Goal: Task Accomplishment & Management: Manage account settings

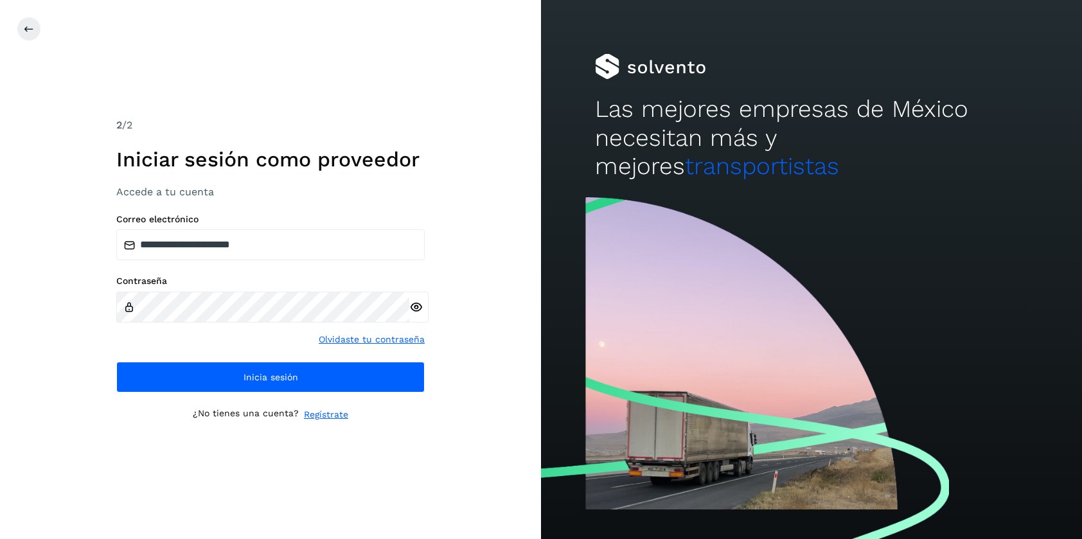
click at [414, 310] on icon at bounding box center [415, 307] width 13 height 13
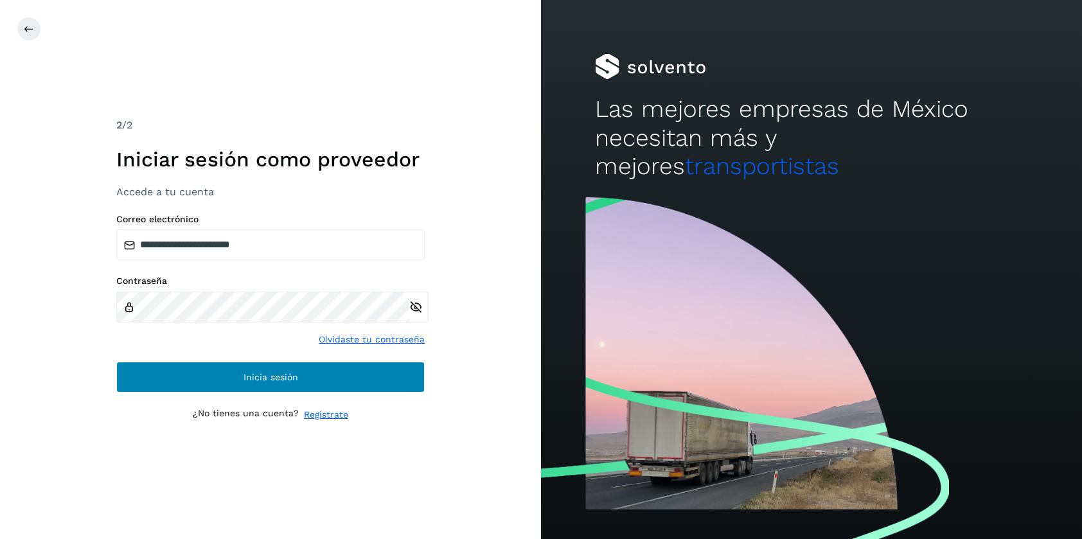
click at [242, 381] on button "Inicia sesión" at bounding box center [270, 377] width 308 height 31
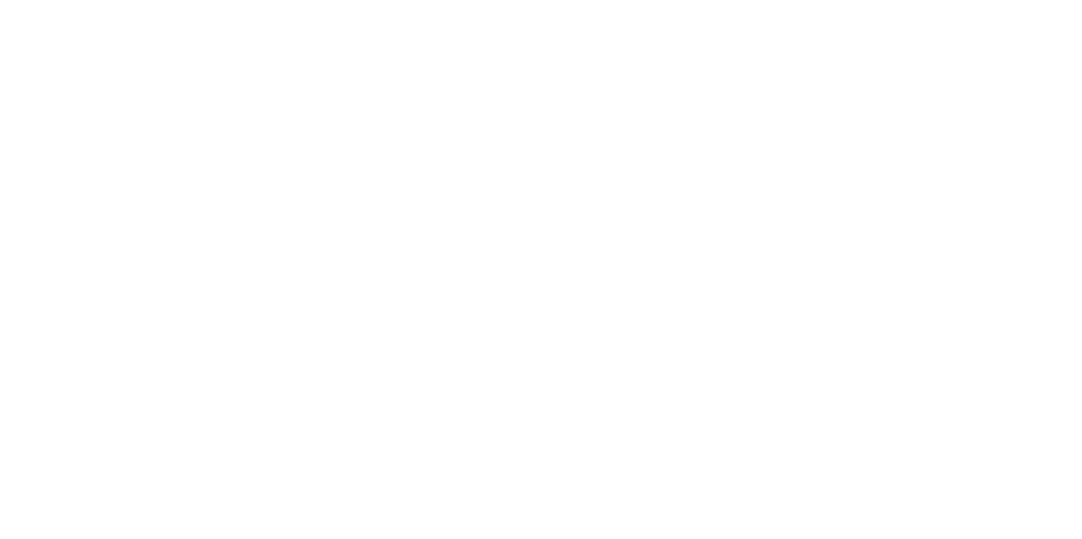
click at [720, 62] on div at bounding box center [541, 269] width 1082 height 539
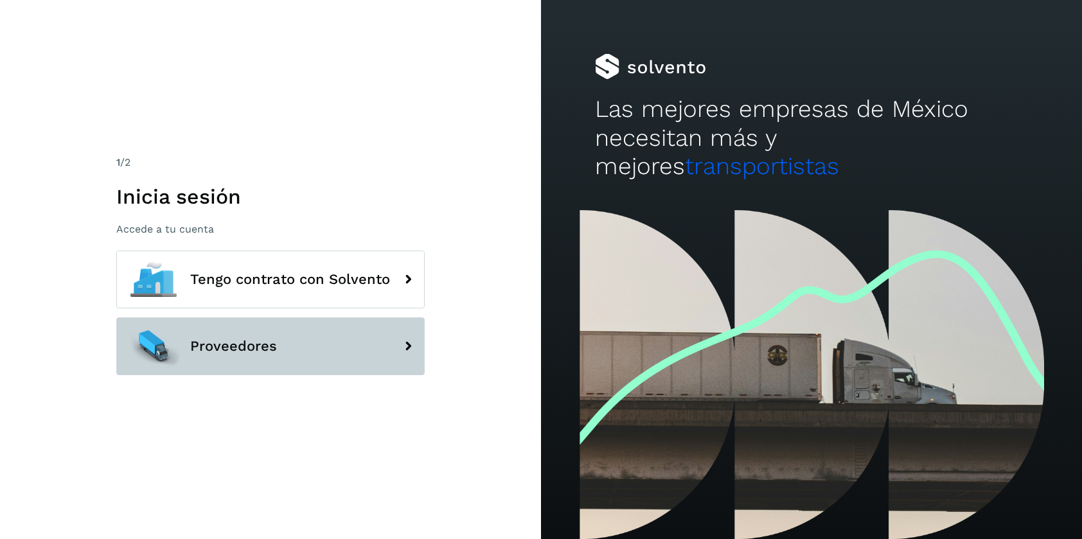
click at [227, 339] on span "Proveedores" at bounding box center [233, 346] width 87 height 15
click at [220, 344] on span "Proveedores" at bounding box center [233, 346] width 87 height 15
click at [283, 337] on button "Proveedores" at bounding box center [270, 346] width 308 height 58
click at [409, 346] on icon at bounding box center [408, 347] width 26 height 26
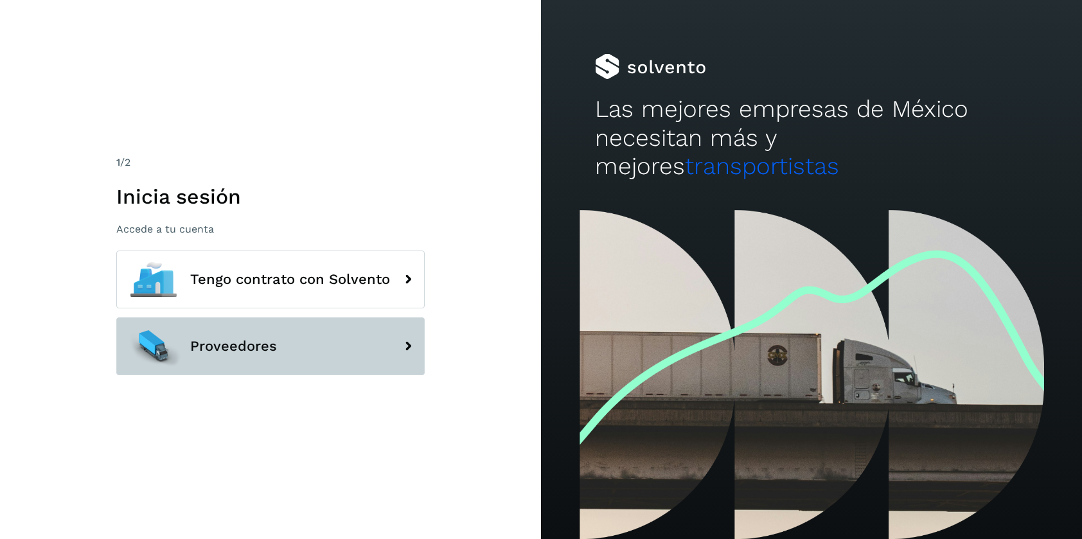
click at [409, 346] on icon at bounding box center [408, 347] width 26 height 26
click at [405, 343] on icon at bounding box center [408, 347] width 26 height 26
click at [344, 341] on button "Proveedores" at bounding box center [270, 346] width 308 height 58
click at [318, 352] on button "Proveedores" at bounding box center [270, 346] width 308 height 58
click at [143, 346] on div at bounding box center [154, 346] width 58 height 58
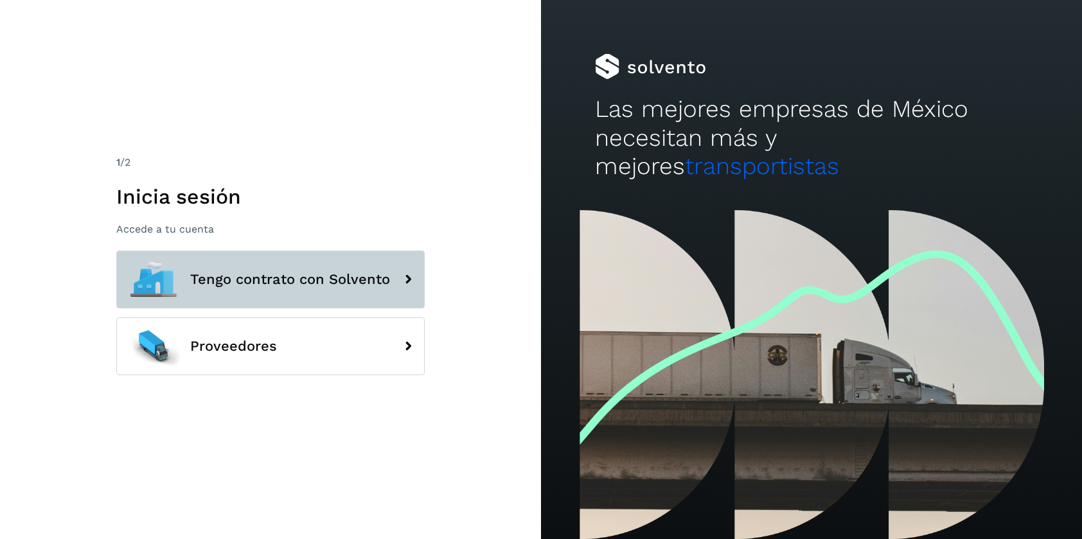
click at [204, 272] on span "Tengo contrato con Solvento" at bounding box center [290, 279] width 200 height 15
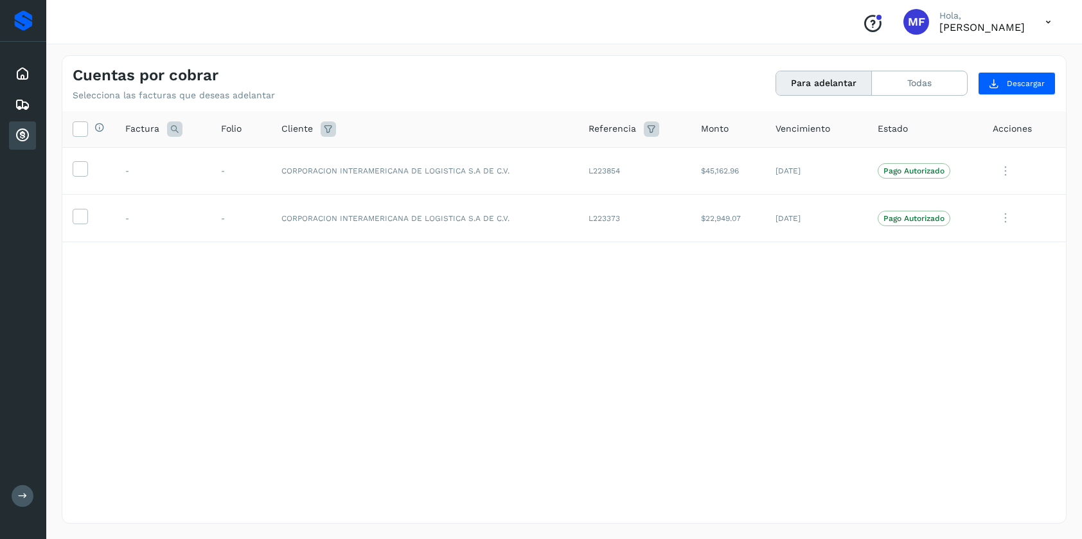
click at [26, 139] on icon at bounding box center [22, 135] width 15 height 15
click at [27, 72] on icon at bounding box center [22, 73] width 15 height 15
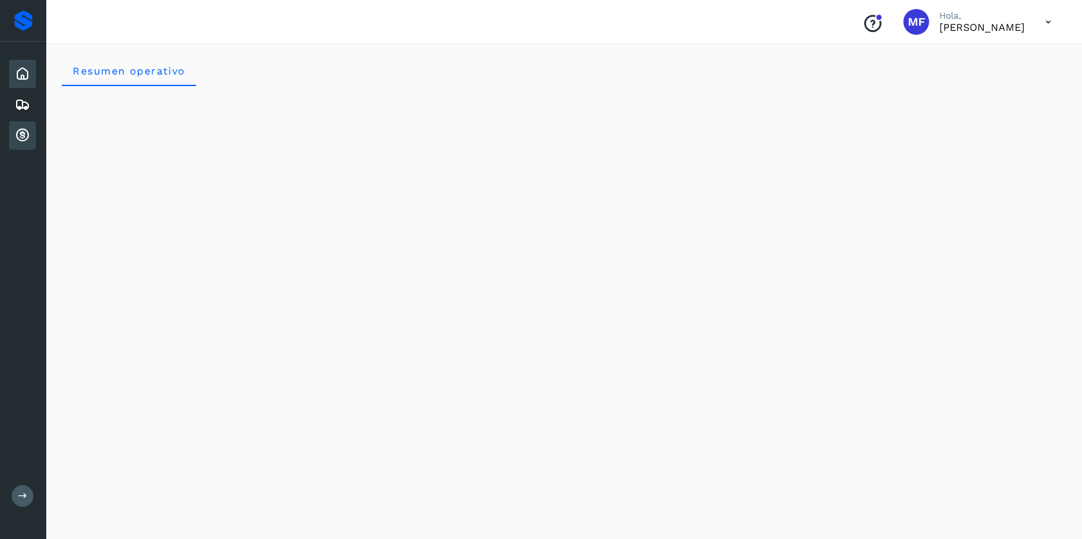
click at [22, 134] on icon at bounding box center [22, 135] width 15 height 15
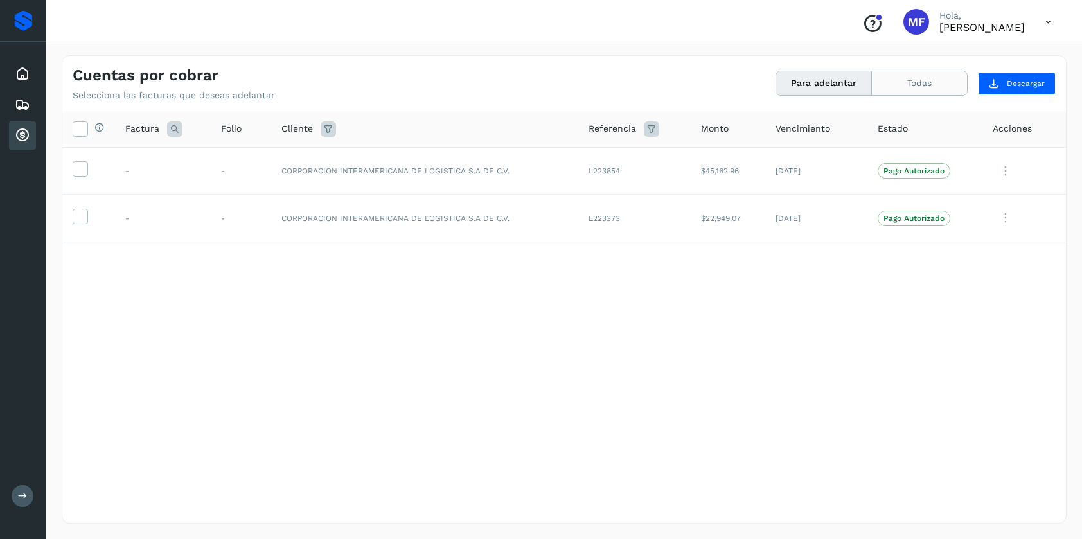
click at [913, 83] on button "Todas" at bounding box center [919, 83] width 95 height 24
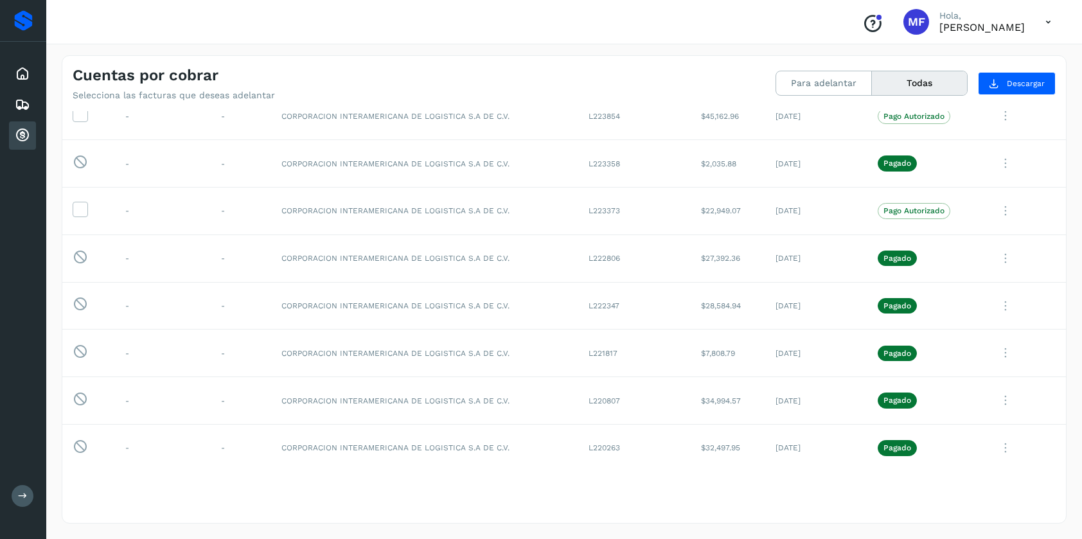
scroll to position [102, 0]
click at [1047, 21] on icon at bounding box center [1048, 22] width 26 height 26
click at [954, 57] on div "Cerrar sesión" at bounding box center [984, 58] width 153 height 24
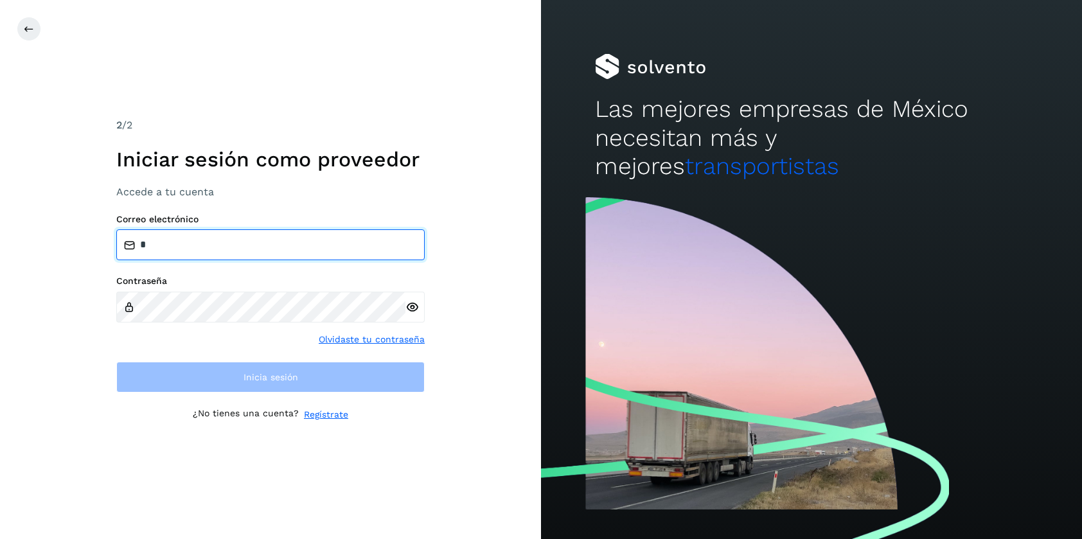
type input "**********"
